Goal: Navigation & Orientation: Understand site structure

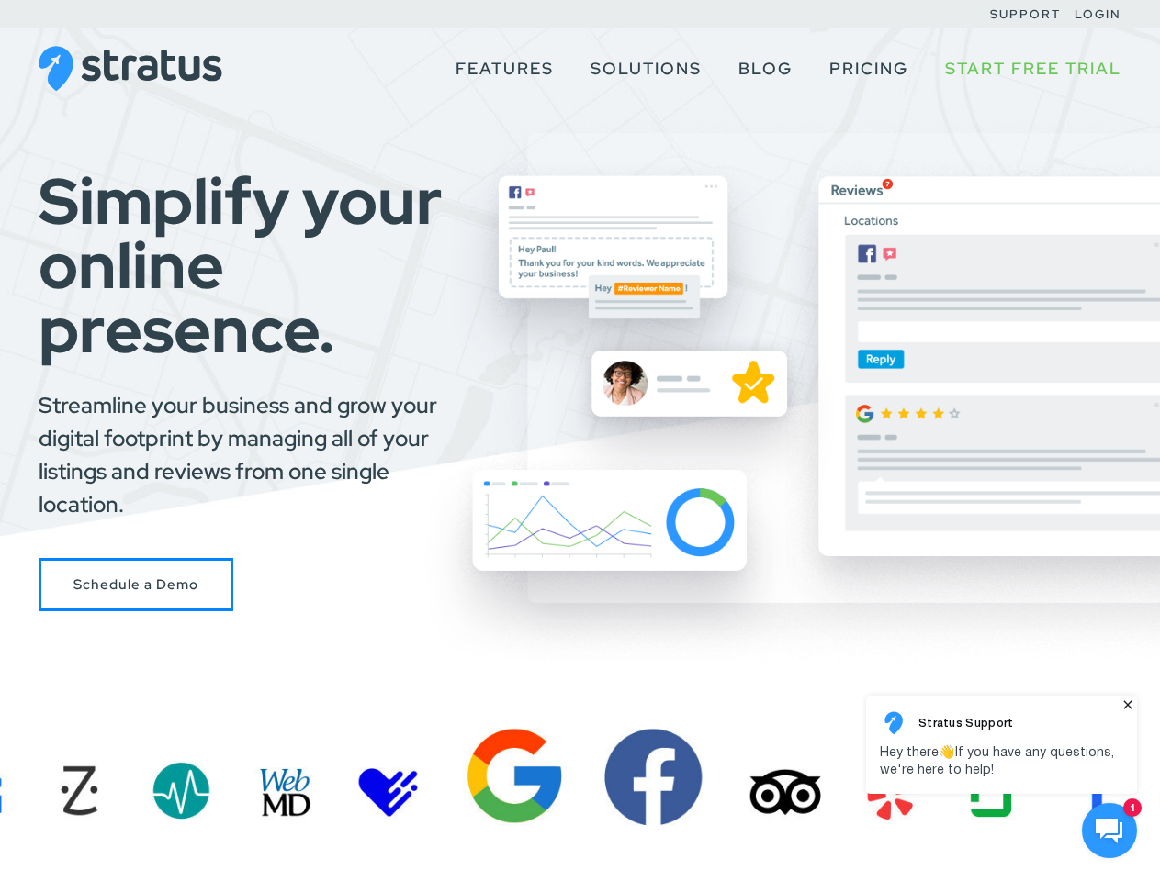
click at [579, 441] on div "Simplify your online presence. Streamline your business and grow your digital f…" at bounding box center [580, 390] width 1160 height 443
click at [1109, 831] on use at bounding box center [1108, 831] width 27 height 25
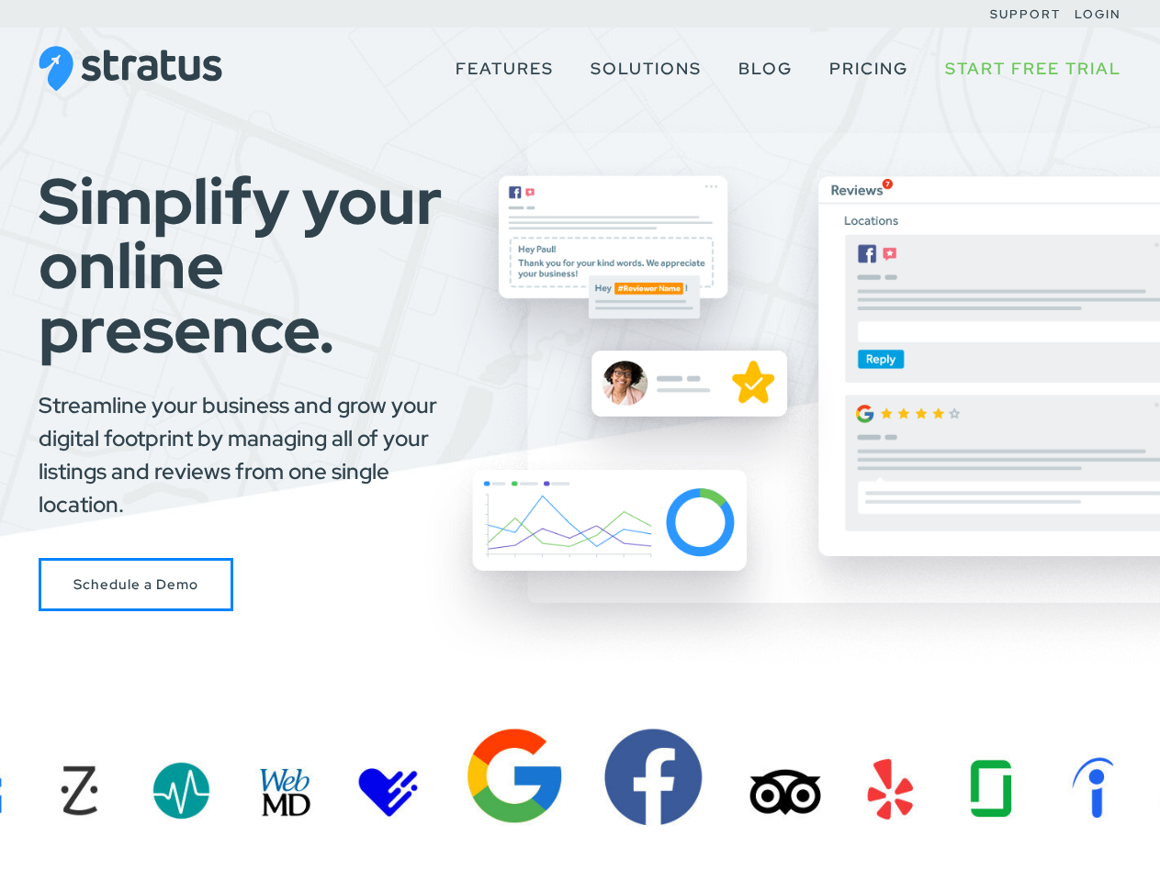
click at [1141, 863] on body at bounding box center [1001, 776] width 280 height 173
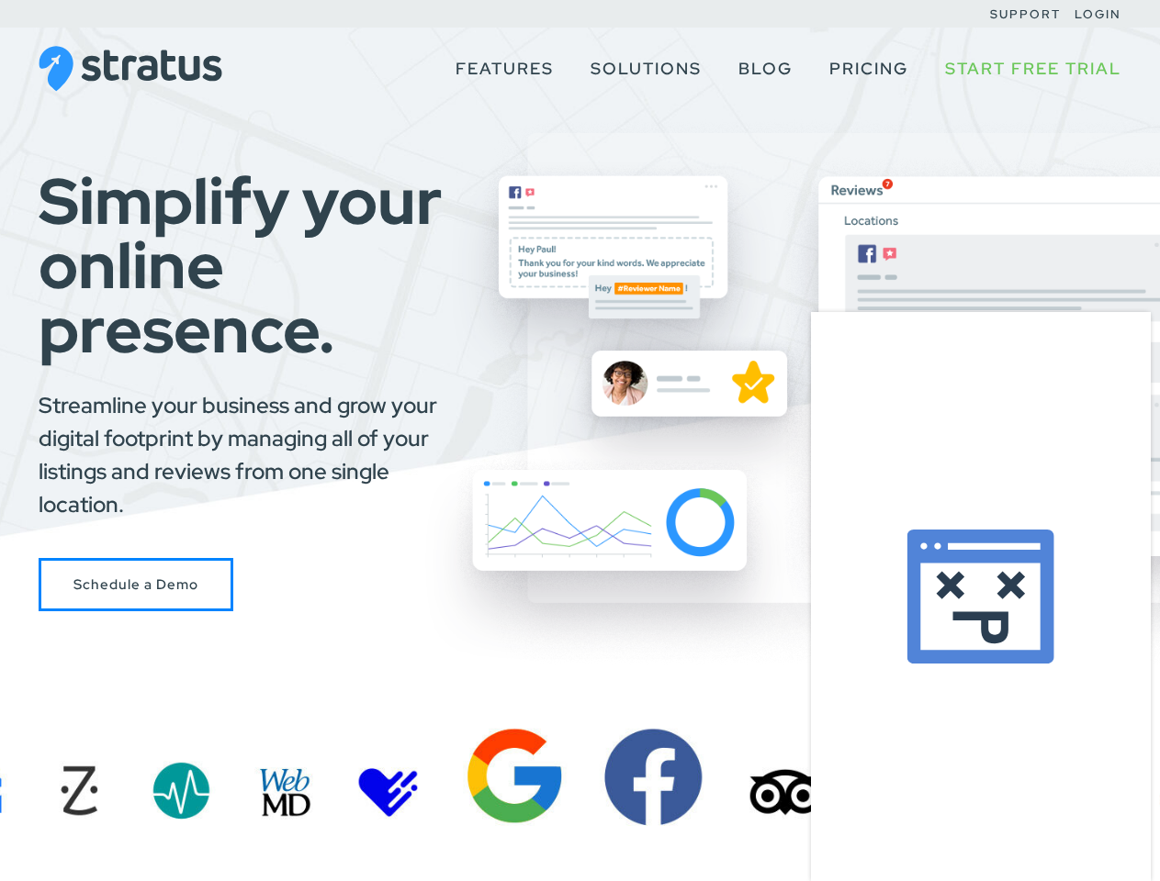
click at [1001, 745] on body at bounding box center [982, 595] width 353 height 574
